Goal: Task Accomplishment & Management: Use online tool/utility

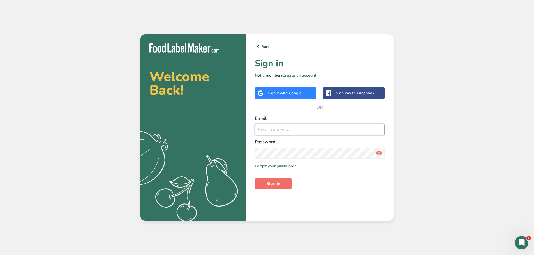
type input "[EMAIL_ADDRESS][DOMAIN_NAME]"
click at [277, 182] on span "Sign in" at bounding box center [273, 184] width 14 height 7
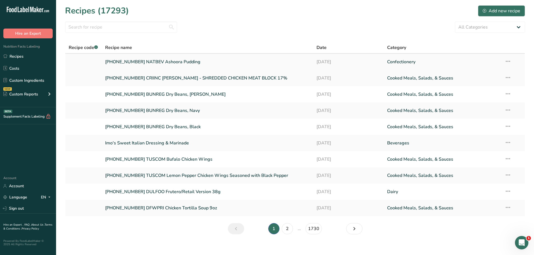
click at [163, 62] on link "[PHONE_NUMBER] NATBEV Ashoora Pudding" at bounding box center [207, 62] width 205 height 12
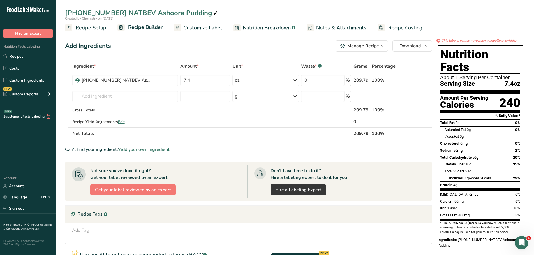
click at [95, 28] on span "Recipe Setup" at bounding box center [91, 28] width 31 height 8
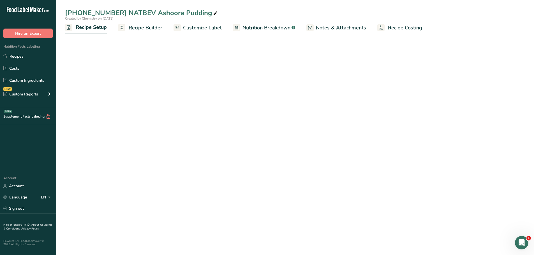
select select "5"
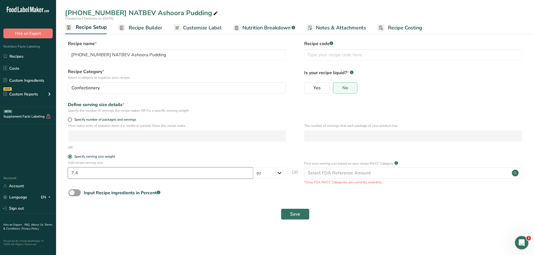
click at [80, 174] on input "7.4" at bounding box center [160, 173] width 185 height 11
click at [144, 28] on span "Recipe Builder" at bounding box center [146, 28] width 34 height 8
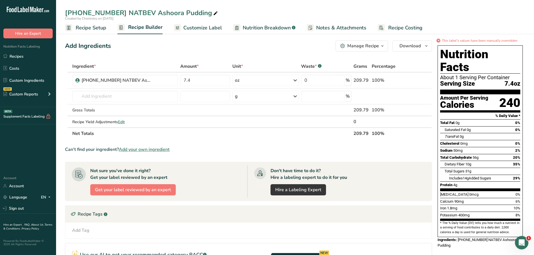
click at [198, 31] on span "Customize Label" at bounding box center [202, 28] width 39 height 8
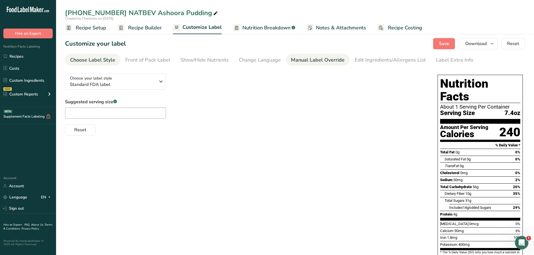
click at [318, 60] on div "Manual Label Override" at bounding box center [318, 60] width 54 height 8
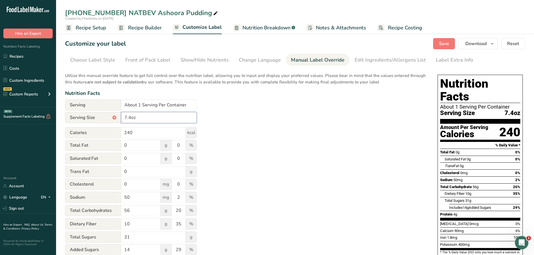
click at [156, 119] on input "7.4oz" at bounding box center [159, 117] width 76 height 11
drag, startPoint x: 154, startPoint y: 117, endPoint x: 116, endPoint y: 110, distance: 38.8
click at [116, 110] on form "Serving About 1 Serving Per Container Serving Size * 7.4oz (220ml) Calories 240…" at bounding box center [131, 219] width 132 height 238
click at [493, 44] on icon "button" at bounding box center [492, 43] width 4 height 7
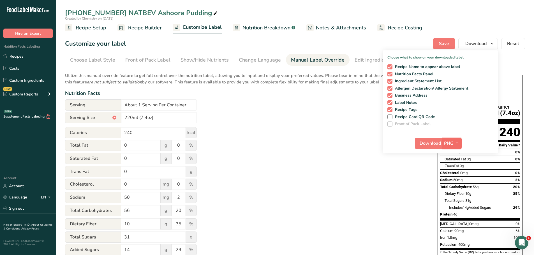
click at [457, 142] on icon "button" at bounding box center [457, 143] width 4 height 7
click at [453, 180] on link "PDF" at bounding box center [453, 182] width 18 height 9
click at [430, 140] on span "Download" at bounding box center [430, 143] width 21 height 7
drag, startPoint x: 159, startPoint y: 116, endPoint x: 47, endPoint y: 101, distance: 113.2
click at [49, 102] on div ".a-20{fill:#fff;} Hire an Expert Nutrition Facts Labeling Recipes Costs Custom …" at bounding box center [267, 173] width 534 height 347
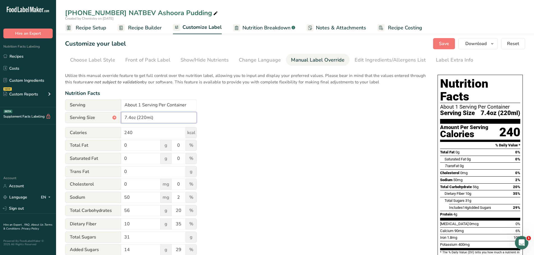
type input "7.4oz (220ml)"
click at [322, 142] on div "Utilize this manual override feature to get full control over the nutrition lab…" at bounding box center [245, 203] width 361 height 268
click at [493, 44] on icon "button" at bounding box center [492, 43] width 4 height 7
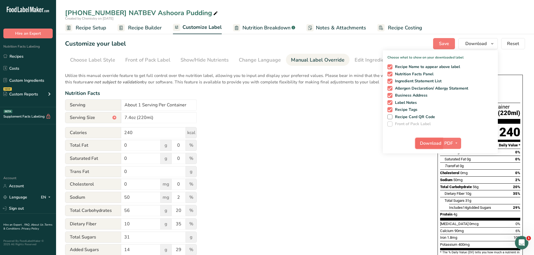
click at [424, 142] on span "Download" at bounding box center [430, 143] width 21 height 7
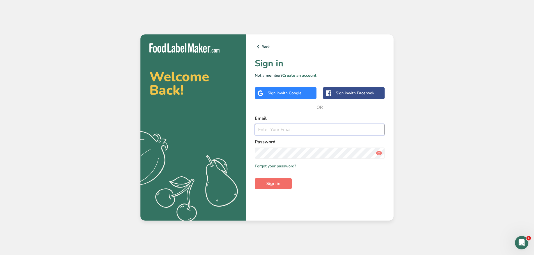
type input "[EMAIL_ADDRESS][DOMAIN_NAME]"
click at [280, 185] on span "Sign in" at bounding box center [273, 184] width 14 height 7
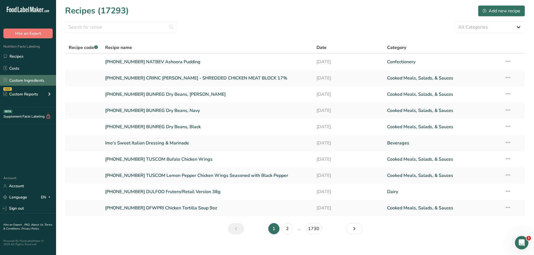
click at [29, 82] on link "Custom Ingredients" at bounding box center [28, 80] width 56 height 11
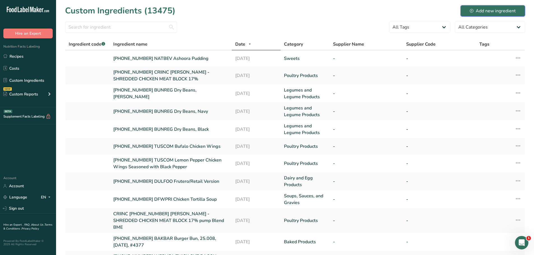
click at [469, 10] on button "Add new ingredient" at bounding box center [493, 10] width 64 height 11
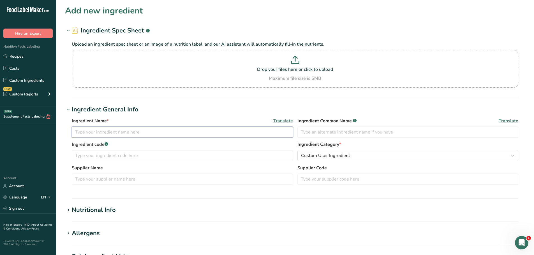
click at [114, 135] on input "text" at bounding box center [182, 132] width 221 height 11
type input "[PHONE_NUMBER] TUSCOM"
click at [29, 81] on link "Custom Ingredients" at bounding box center [28, 80] width 56 height 11
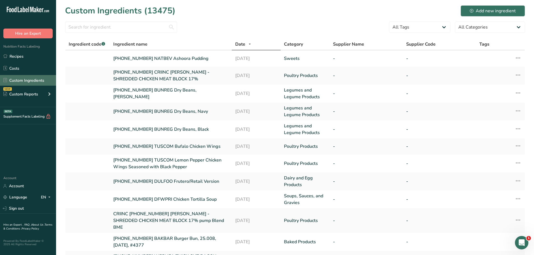
click at [20, 79] on link "Custom Ingredients" at bounding box center [28, 80] width 56 height 11
click at [472, 9] on icon at bounding box center [472, 11] width 4 height 4
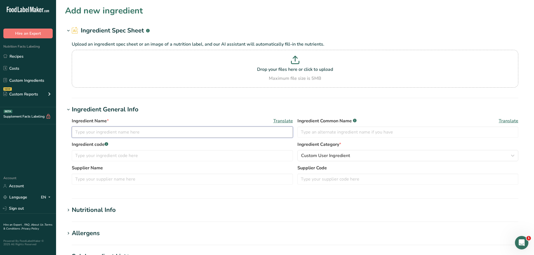
click at [87, 131] on input "text" at bounding box center [182, 132] width 221 height 11
click at [153, 134] on input "[PHONE_NUMBER] TUSCOM" at bounding box center [182, 132] width 221 height 11
paste input "Hot and Honey Chicken wings"
type input "[PHONE_NUMBER] TUSCOM Hot and Honey Chicken wings"
click at [318, 158] on span "Custom User Ingredient" at bounding box center [325, 156] width 49 height 7
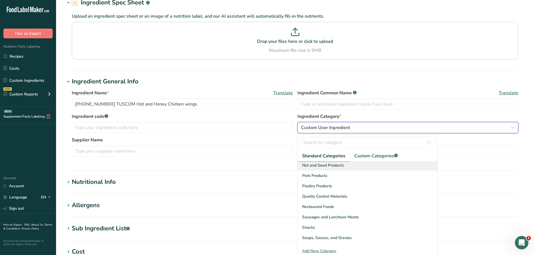
scroll to position [189, 0]
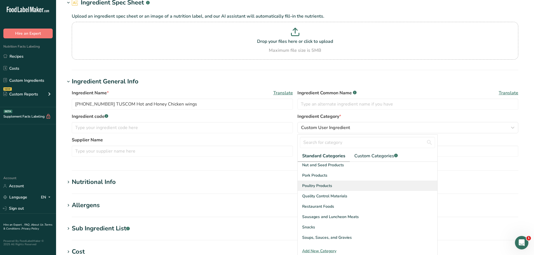
click at [320, 188] on span "Poultry Products" at bounding box center [317, 186] width 30 height 6
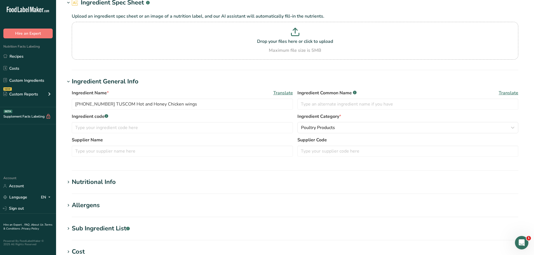
click at [86, 182] on div "Nutritional Info" at bounding box center [94, 182] width 44 height 9
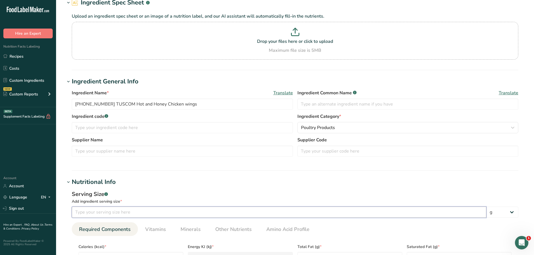
click at [98, 215] on input "number" at bounding box center [279, 212] width 415 height 11
type input "100"
click at [148, 171] on hr at bounding box center [295, 170] width 447 height 1
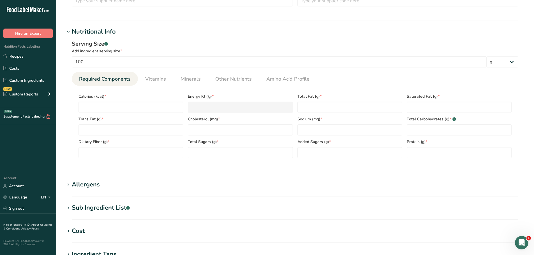
scroll to position [196, 0]
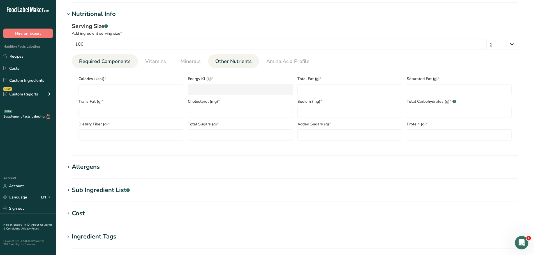
click at [233, 66] on link "Other Nutrients" at bounding box center [233, 61] width 41 height 14
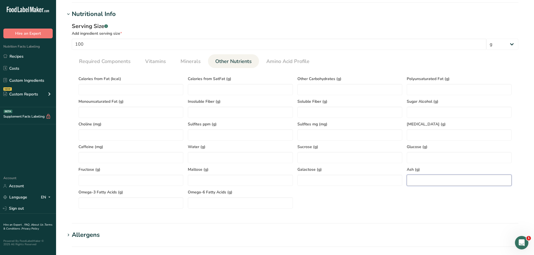
click at [421, 184] on input "number" at bounding box center [459, 180] width 105 height 11
paste input "1.51"
type input "1.51"
drag, startPoint x: 107, startPoint y: 60, endPoint x: 108, endPoint y: 77, distance: 17.1
click at [107, 60] on span "Required Components" at bounding box center [105, 62] width 52 height 8
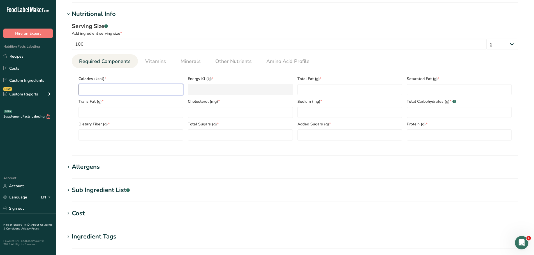
click at [104, 94] on input "number" at bounding box center [130, 89] width 105 height 11
paste input "159.4"
type input "159.4"
type KJ "666.9"
type input "159.4"
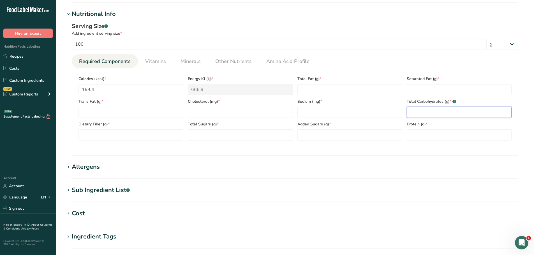
click at [441, 111] on Carbohydrates "number" at bounding box center [459, 112] width 105 height 11
paste Carbohydrates "2.81"
type Carbohydrates "2.81"
click at [219, 110] on input "number" at bounding box center [240, 112] width 105 height 11
paste input "81.18"
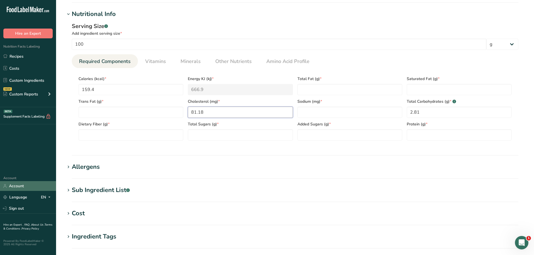
type input "81.18"
click at [102, 133] on Fiber "number" at bounding box center [130, 135] width 105 height 11
paste Fiber "0.9"
type Fiber "0.9"
click at [241, 61] on span "Other Nutrients" at bounding box center [233, 62] width 36 height 8
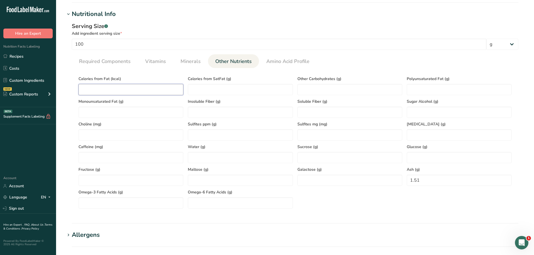
click at [125, 90] on Fat "number" at bounding box center [130, 89] width 105 height 11
paste Fat "81.18"
type Fat "81.18"
click at [116, 59] on span "Required Components" at bounding box center [105, 62] width 52 height 8
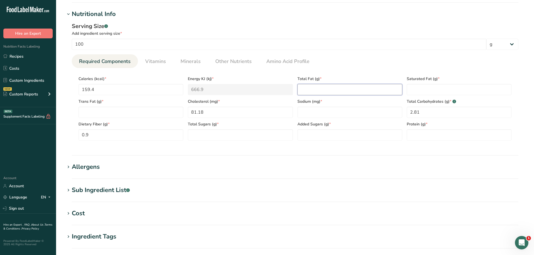
click at [324, 88] on Fat "number" at bounding box center [349, 89] width 105 height 11
paste Fat "9.02"
type Fat "9.02"
click at [188, 63] on span "Minerals" at bounding box center [191, 62] width 20 height 8
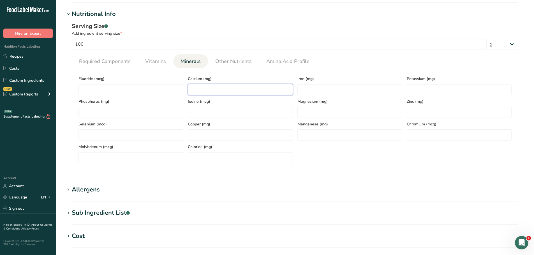
click at [200, 91] on input "number" at bounding box center [240, 89] width 105 height 11
paste input "12.4"
type input "12.4"
click at [318, 88] on input "number" at bounding box center [349, 89] width 105 height 11
paste input "0.65"
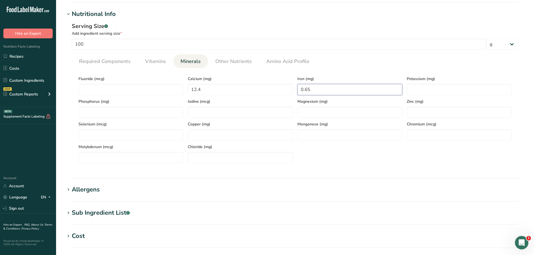
type input "0.65"
click at [455, 87] on input "number" at bounding box center [459, 89] width 105 height 11
paste input "159.95"
type input "159.95"
click at [94, 62] on span "Required Components" at bounding box center [105, 62] width 52 height 8
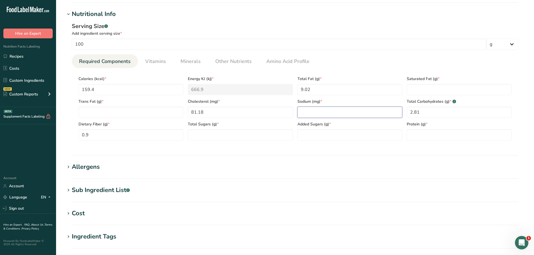
click at [314, 115] on input "number" at bounding box center [349, 112] width 105 height 11
paste input "464.87"
type input "464.87"
drag, startPoint x: 223, startPoint y: 62, endPoint x: 216, endPoint y: 66, distance: 8.4
click at [223, 62] on span "Other Nutrients" at bounding box center [233, 62] width 36 height 8
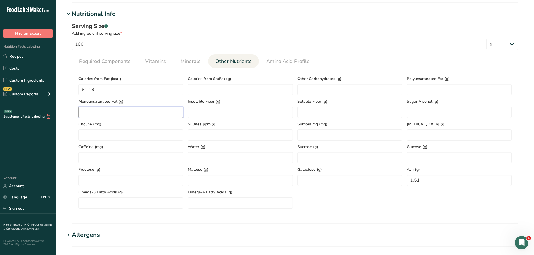
click at [98, 114] on Fat "number" at bounding box center [130, 112] width 105 height 11
paste Fat "3.75"
type Fat "3.75"
click at [422, 92] on Fat "number" at bounding box center [459, 89] width 105 height 11
paste Fat "2.4"
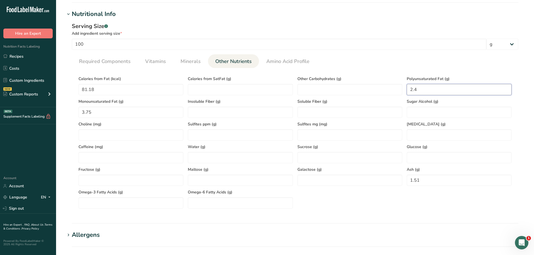
type Fat "2.4"
click at [101, 62] on span "Required Components" at bounding box center [105, 62] width 52 height 8
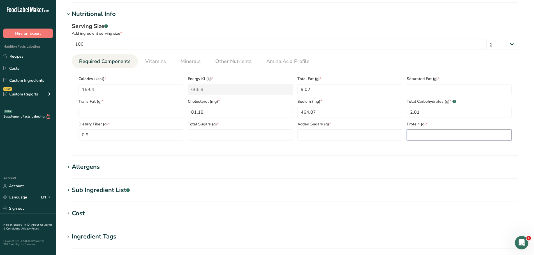
click at [442, 133] on input "number" at bounding box center [459, 135] width 105 height 11
paste input "16.74"
type input "16.74"
click at [458, 87] on Fat "number" at bounding box center [459, 89] width 105 height 11
paste Fat "2.87"
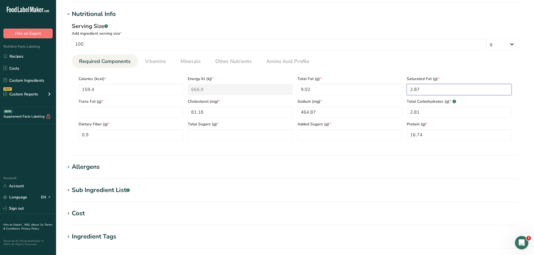
type Fat "2.87"
click at [237, 136] on Sugars "number" at bounding box center [240, 135] width 105 height 11
paste Sugars "2.93"
type Sugars "2.93"
click at [328, 139] on Sugars "number" at bounding box center [349, 135] width 105 height 11
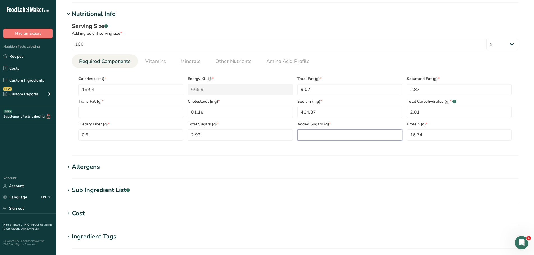
paste Sugars "0.92"
type Sugars "0.92"
click at [158, 63] on span "Vitamins" at bounding box center [155, 62] width 21 height 8
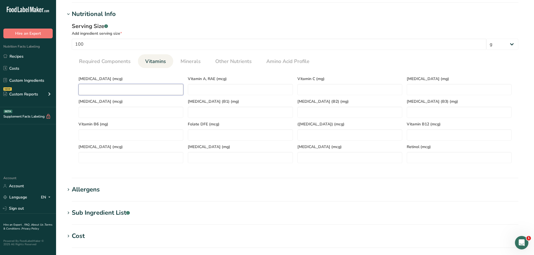
click at [127, 91] on D "number" at bounding box center [130, 89] width 105 height 11
type D "0"
click at [97, 62] on span "Required Components" at bounding box center [105, 62] width 52 height 8
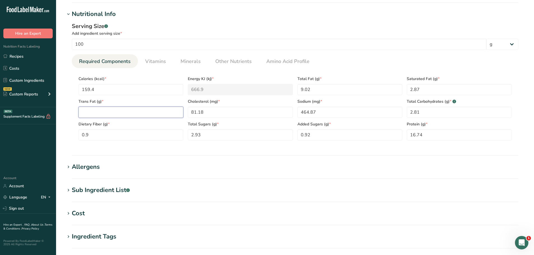
click at [118, 113] on Fat "number" at bounding box center [130, 112] width 105 height 11
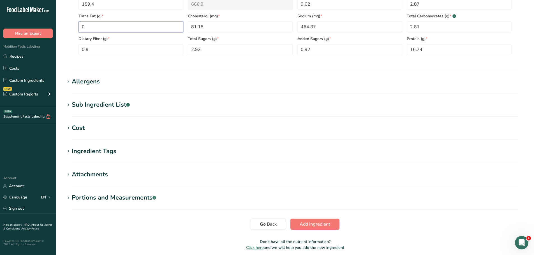
scroll to position [304, 0]
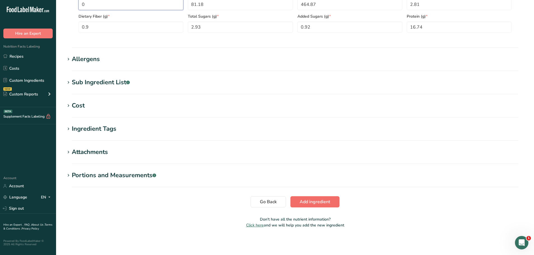
type Fat "0"
click at [322, 204] on span "Add ingredient" at bounding box center [315, 202] width 31 height 7
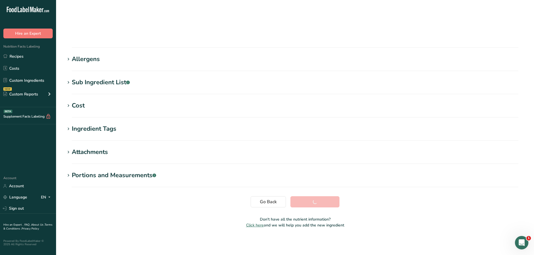
scroll to position [41, 0]
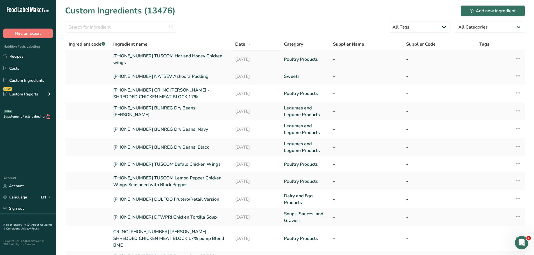
click at [169, 54] on link "[PHONE_NUMBER] TUSCOM Hot and Honey Chicken wings" at bounding box center [170, 59] width 115 height 13
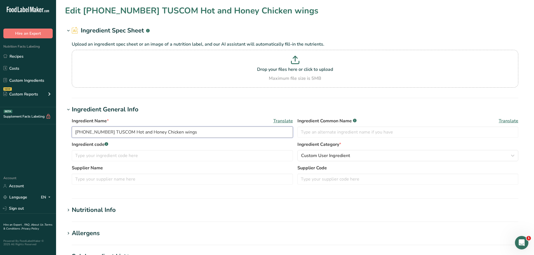
drag, startPoint x: 173, startPoint y: 131, endPoint x: 70, endPoint y: 129, distance: 102.9
click at [70, 129] on div "Ingredient Name * Translate [PHONE_NUMBER] TUSCOM Hot and Honey Chicken wings I…" at bounding box center [295, 152] width 460 height 77
click at [20, 55] on link "Recipes" at bounding box center [28, 56] width 56 height 11
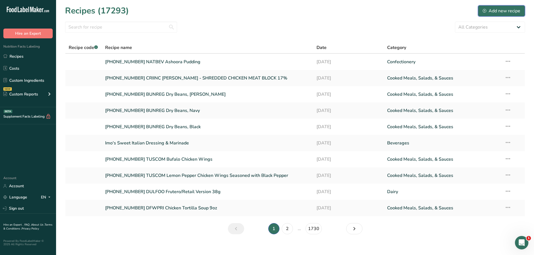
click at [503, 11] on div "Add new recipe" at bounding box center [502, 11] width 38 height 7
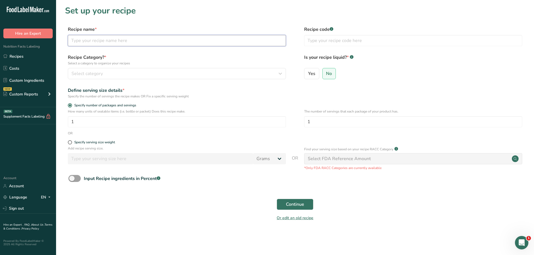
click at [131, 43] on input "text" at bounding box center [177, 40] width 218 height 11
paste input "[PHONE_NUMBER] TUSCOM Hot and Honey Chicken wings"
type input "[PHONE_NUMBER] TUSCOM Hot and Honey Chicken wings"
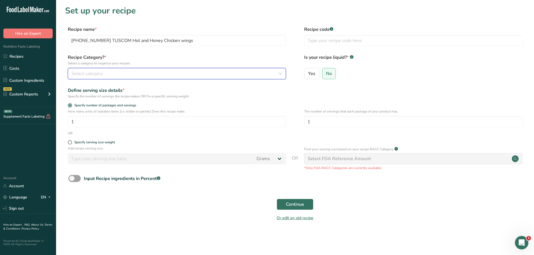
click at [129, 73] on div "Select category" at bounding box center [174, 73] width 207 height 7
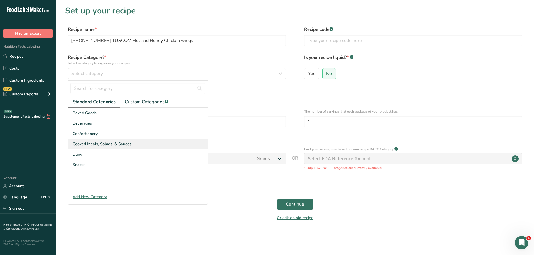
click at [80, 147] on span "Cooked Meals, Salads, & Sauces" at bounding box center [102, 144] width 59 height 6
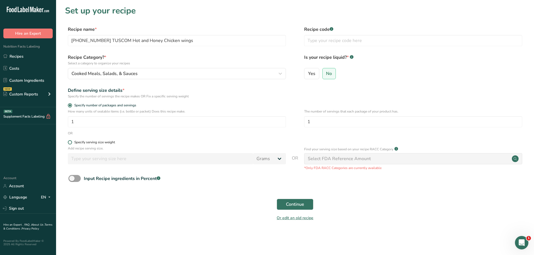
click at [68, 142] on span at bounding box center [70, 142] width 4 height 4
click at [68, 142] on input "Specify serving size weight" at bounding box center [70, 143] width 4 height 4
radio input "true"
radio input "false"
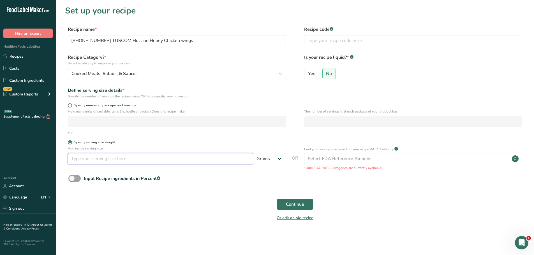
drag, startPoint x: 78, startPoint y: 161, endPoint x: 96, endPoint y: 142, distance: 25.8
click at [84, 157] on input "number" at bounding box center [160, 158] width 185 height 11
type input "100"
click at [295, 202] on span "Continue" at bounding box center [295, 204] width 18 height 7
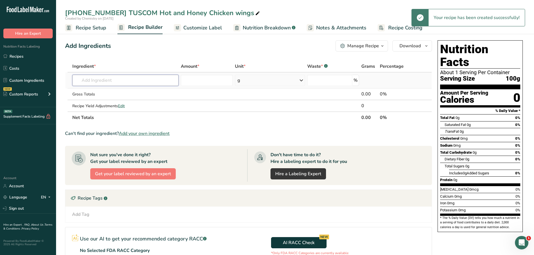
click at [103, 80] on input "text" at bounding box center [125, 80] width 106 height 11
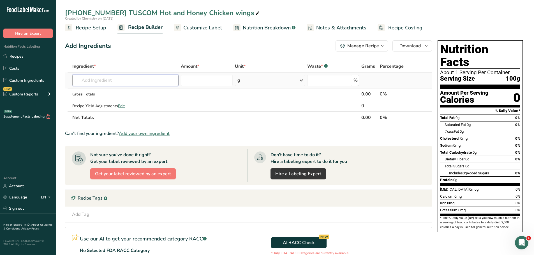
paste input "[PHONE_NUMBER] TUSCOM Hot and Honey Chicken wings"
type input "[PHONE_NUMBER] TUSCOM Hot and Honey Chicken wings"
click at [138, 90] on p "[PHONE_NUMBER] TUSCOM Hot and Honey Chicken wings" at bounding box center [133, 92] width 113 height 6
type input "[PHONE_NUMBER] TUSCOM Hot and Honey Chicken wings"
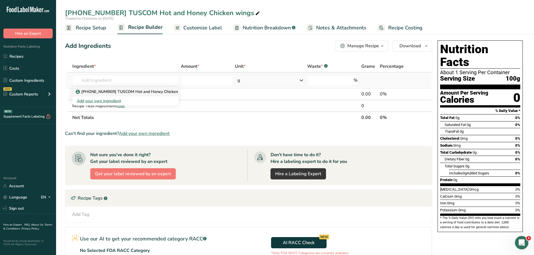
scroll to position [0, 0]
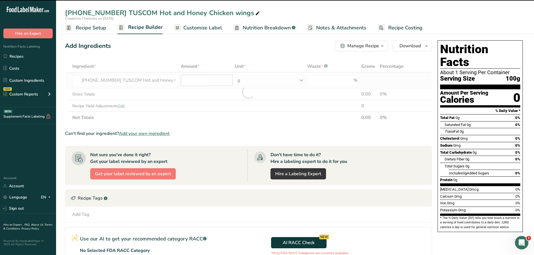
type input "0"
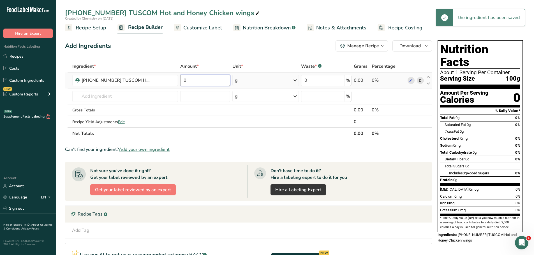
click at [188, 83] on input "0" at bounding box center [205, 80] width 50 height 11
type input "100"
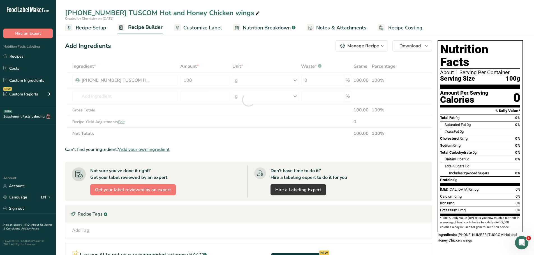
click at [299, 50] on div "Add Ingredients Manage Recipe Delete Recipe Duplicate Recipe Scale Recipe Save …" at bounding box center [248, 45] width 367 height 11
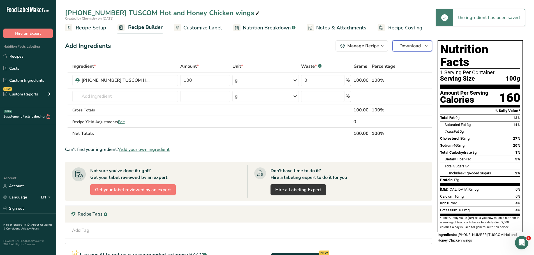
click at [428, 46] on icon "button" at bounding box center [426, 46] width 4 height 7
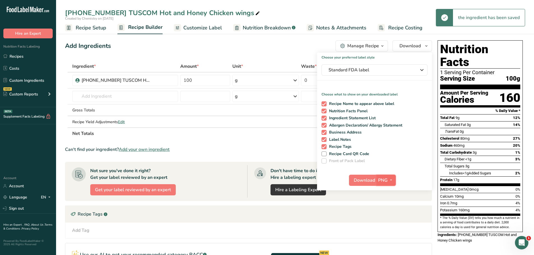
click at [392, 179] on span "button" at bounding box center [391, 180] width 7 height 7
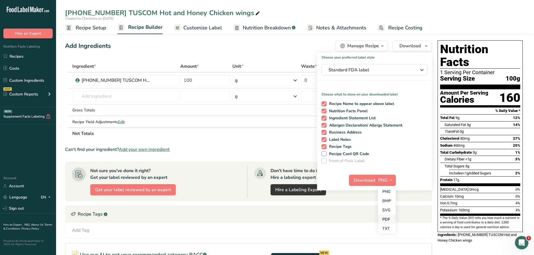
click at [385, 217] on link "PDF" at bounding box center [387, 219] width 18 height 9
click at [367, 179] on span "Download" at bounding box center [364, 180] width 21 height 7
click at [99, 31] on span "Recipe Setup" at bounding box center [91, 28] width 31 height 8
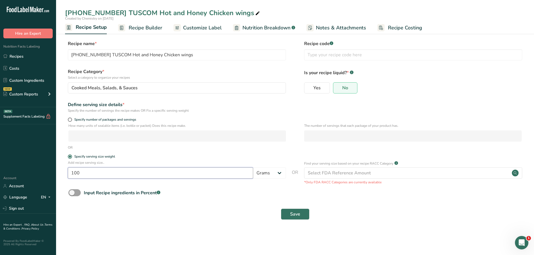
drag, startPoint x: 105, startPoint y: 176, endPoint x: 13, endPoint y: 151, distance: 95.6
click at [13, 151] on div ".a-20{fill:#fff;} Hire an Expert Nutrition Facts Labeling Recipes Costs Custom …" at bounding box center [267, 127] width 534 height 255
type input "113"
click at [292, 214] on span "Save" at bounding box center [295, 214] width 10 height 7
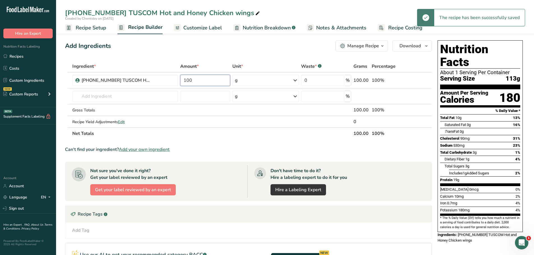
drag, startPoint x: 197, startPoint y: 82, endPoint x: 101, endPoint y: 65, distance: 97.8
click at [102, 65] on table "Ingredient * Amount * Unit * Waste * .a-a{fill:#347362;}.b-a{fill:#fff;} Grams …" at bounding box center [248, 100] width 367 height 79
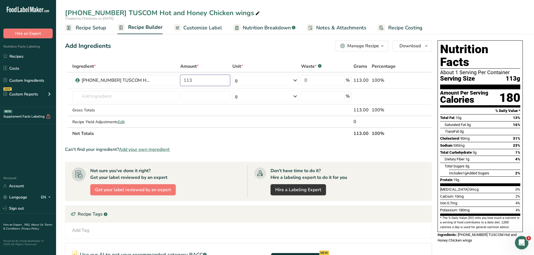
type input "113"
click at [198, 52] on div "Add Ingredients Manage Recipe Delete Recipe Duplicate Recipe Scale Recipe Save …" at bounding box center [250, 188] width 370 height 300
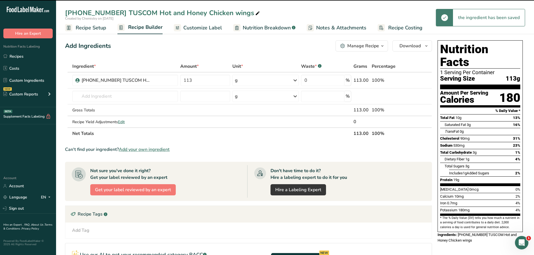
click at [203, 27] on span "Customize Label" at bounding box center [202, 28] width 39 height 8
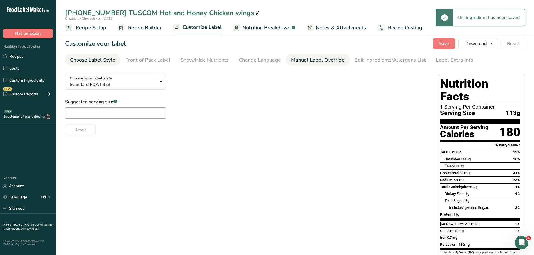
click at [303, 65] on link "Manual Label Override" at bounding box center [318, 60] width 54 height 13
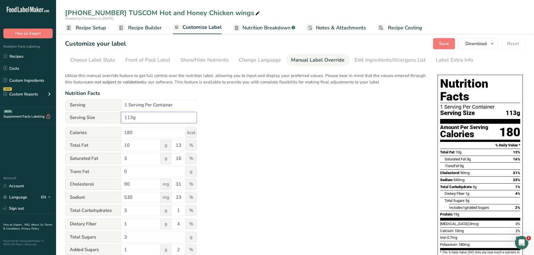
click at [125, 117] on input "113g" at bounding box center [159, 117] width 76 height 11
type input "4oz (113g)"
click at [127, 105] on input "1 Serving Per Container" at bounding box center [159, 105] width 76 height 11
type input "About 7 Servings Per Container"
click at [444, 46] on span "Save" at bounding box center [444, 43] width 10 height 7
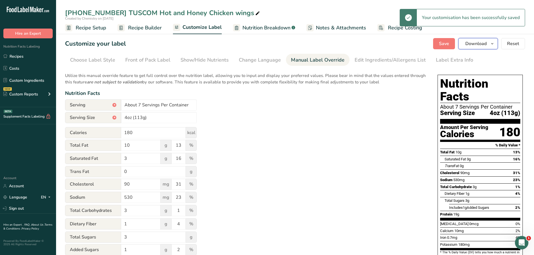
click at [492, 46] on icon "button" at bounding box center [492, 43] width 4 height 7
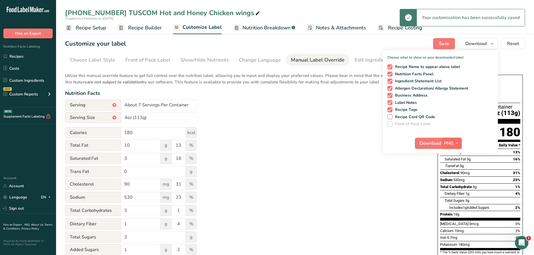
click at [457, 142] on icon "button" at bounding box center [457, 143] width 4 height 7
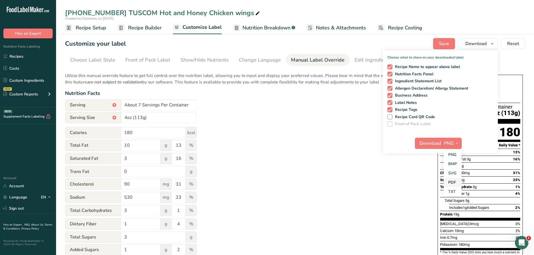
click at [455, 183] on link "PDF" at bounding box center [453, 182] width 18 height 9
click at [435, 141] on span "Download" at bounding box center [430, 143] width 21 height 7
